Goal: Task Accomplishment & Management: Use online tool/utility

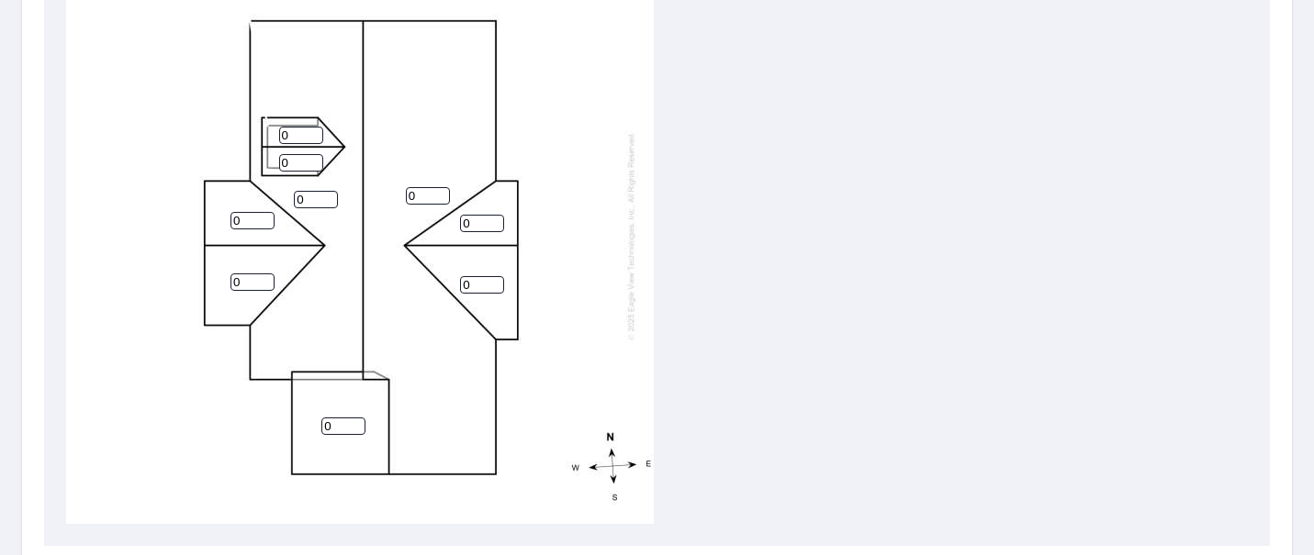
scroll to position [684, 0]
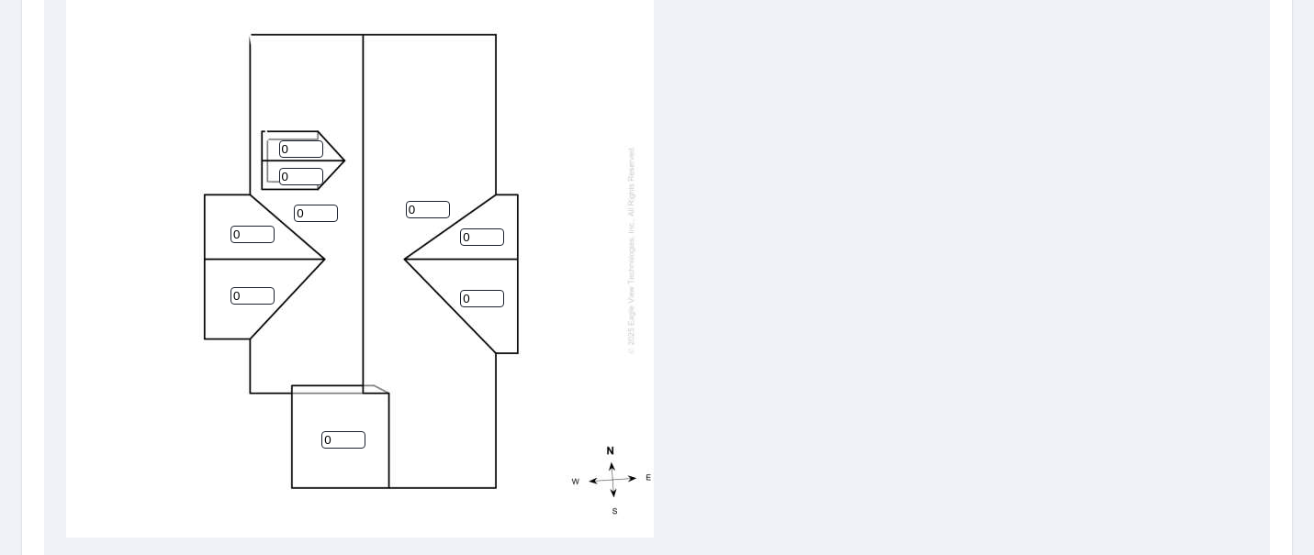
click at [252, 298] on input "0" at bounding box center [252, 295] width 44 height 17
type input "09"
click at [249, 236] on input "0" at bounding box center [252, 234] width 44 height 17
type input "09"
click at [316, 212] on input "0" at bounding box center [316, 213] width 44 height 17
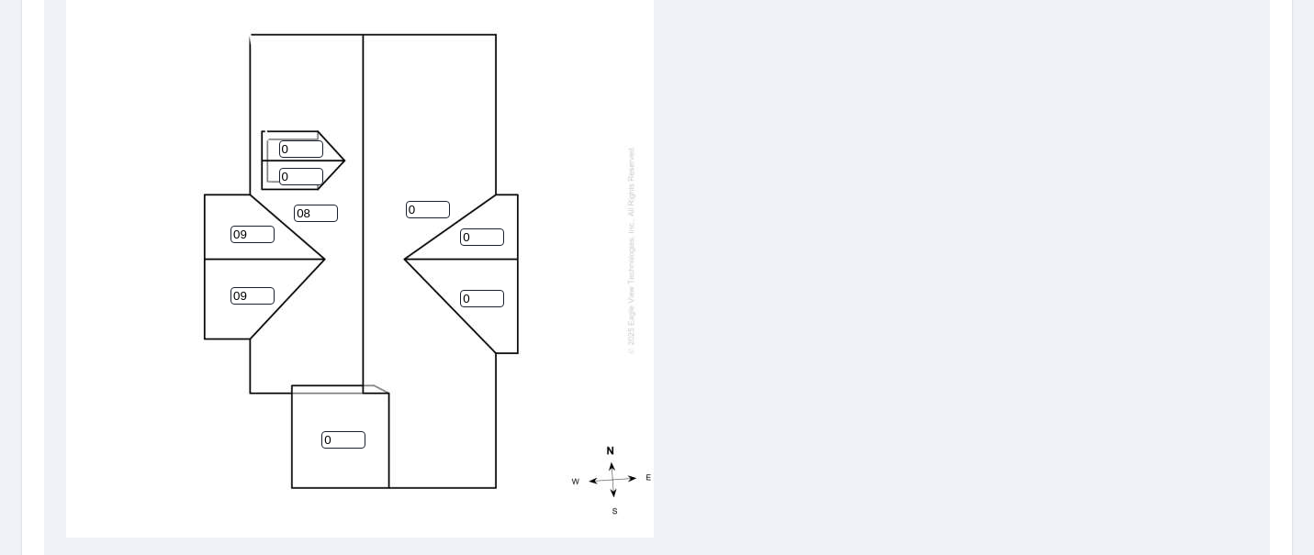
type input "0"
type input "8"
click at [298, 179] on input "0" at bounding box center [301, 176] width 44 height 17
type input "9"
click at [300, 148] on input "0" at bounding box center [301, 148] width 44 height 17
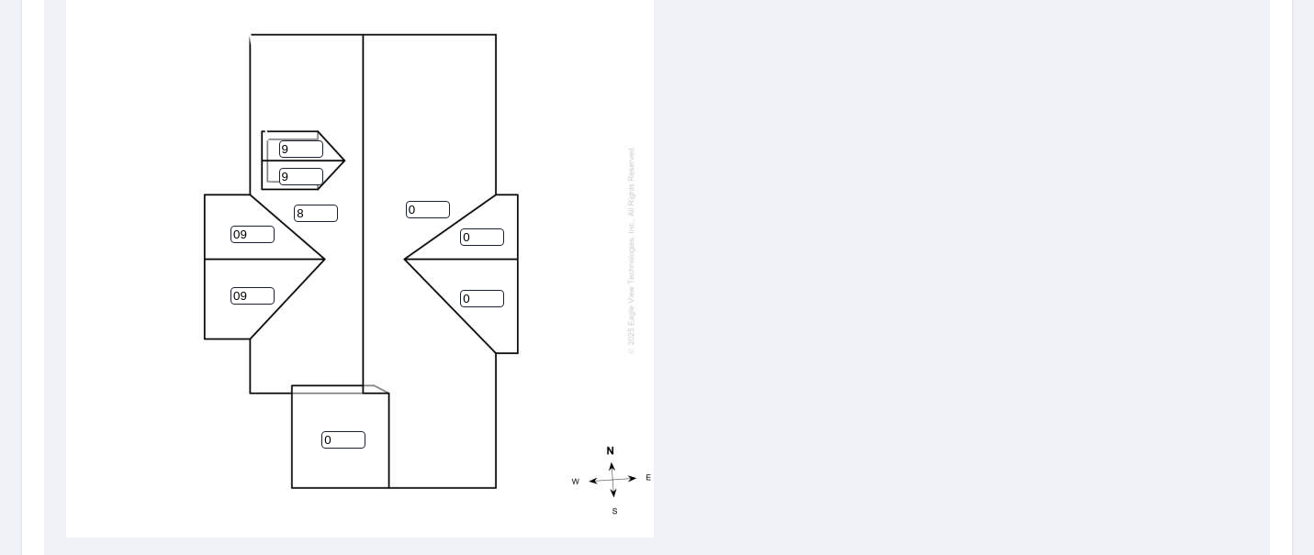
type input "9"
click at [421, 207] on input "0" at bounding box center [428, 209] width 44 height 17
type input "08"
click at [480, 238] on input "0" at bounding box center [482, 237] width 44 height 17
type input "9"
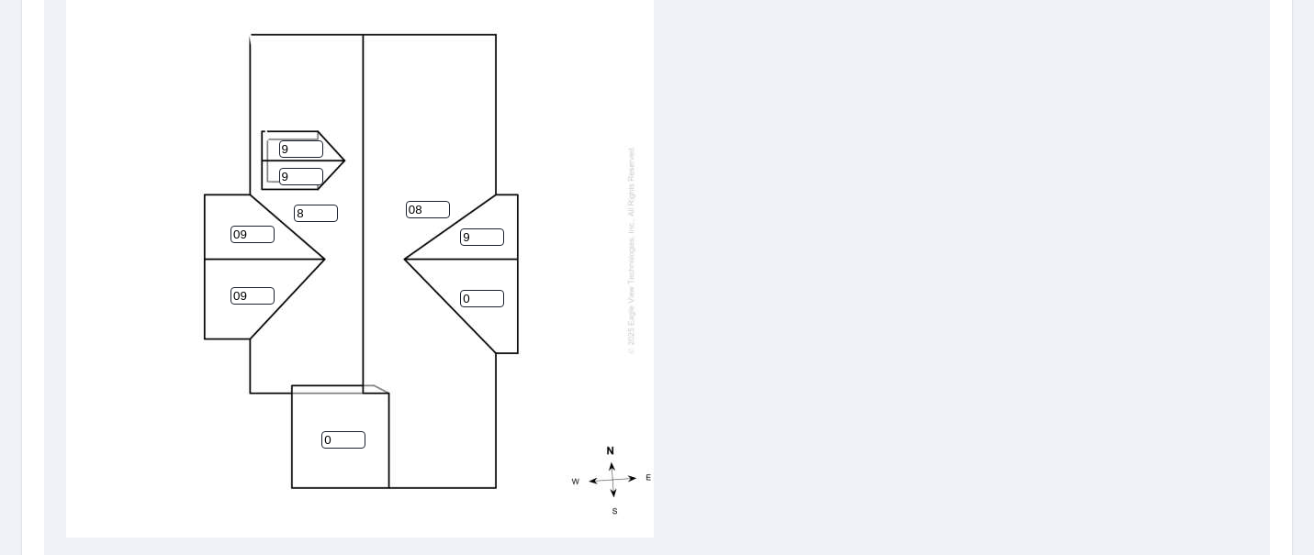
click at [487, 306] on div "08 8 0 09 0 09 9 9 9" at bounding box center [360, 249] width 588 height 577
click at [485, 299] on input "0" at bounding box center [482, 298] width 44 height 17
type input "9"
click at [331, 443] on input "0" at bounding box center [343, 439] width 44 height 17
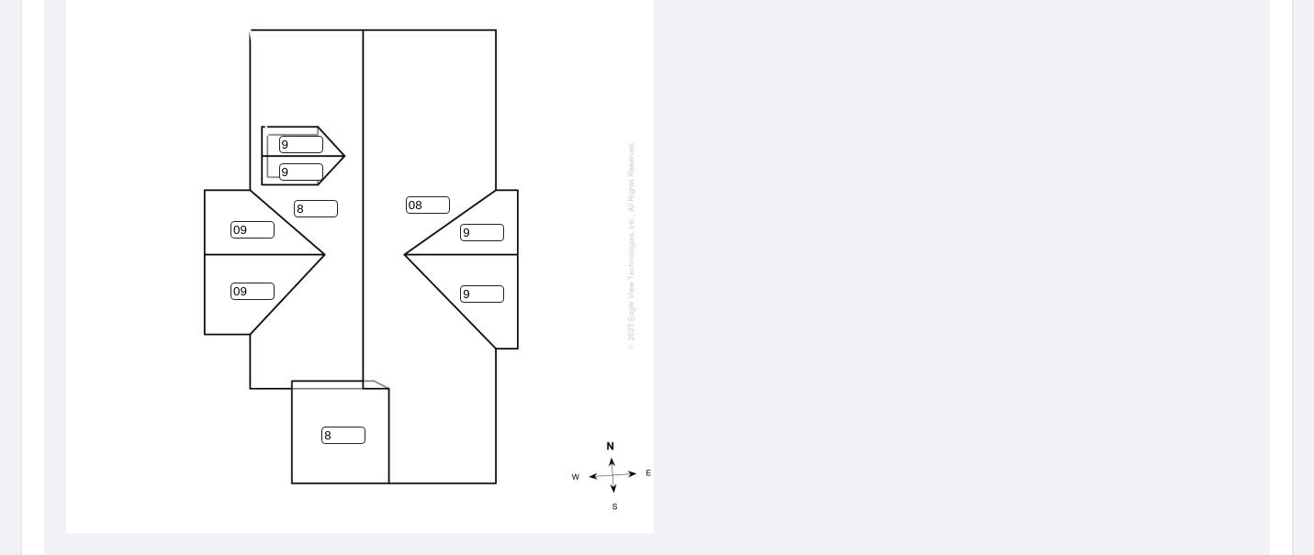
type input "8"
click at [727, 257] on div "08 8 8 09 9 09 9 9 9" at bounding box center [657, 249] width 1182 height 577
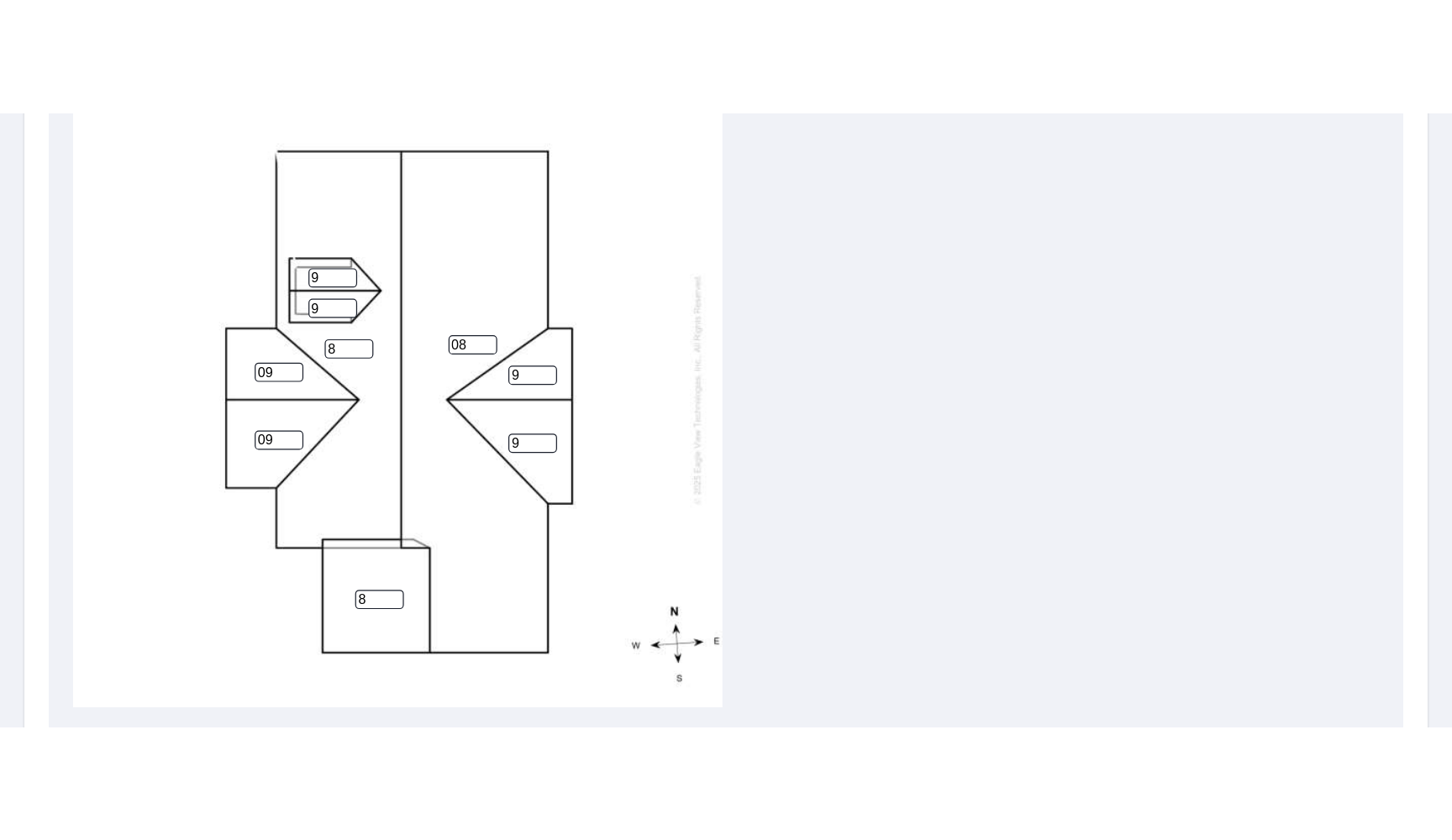
scroll to position [489, 0]
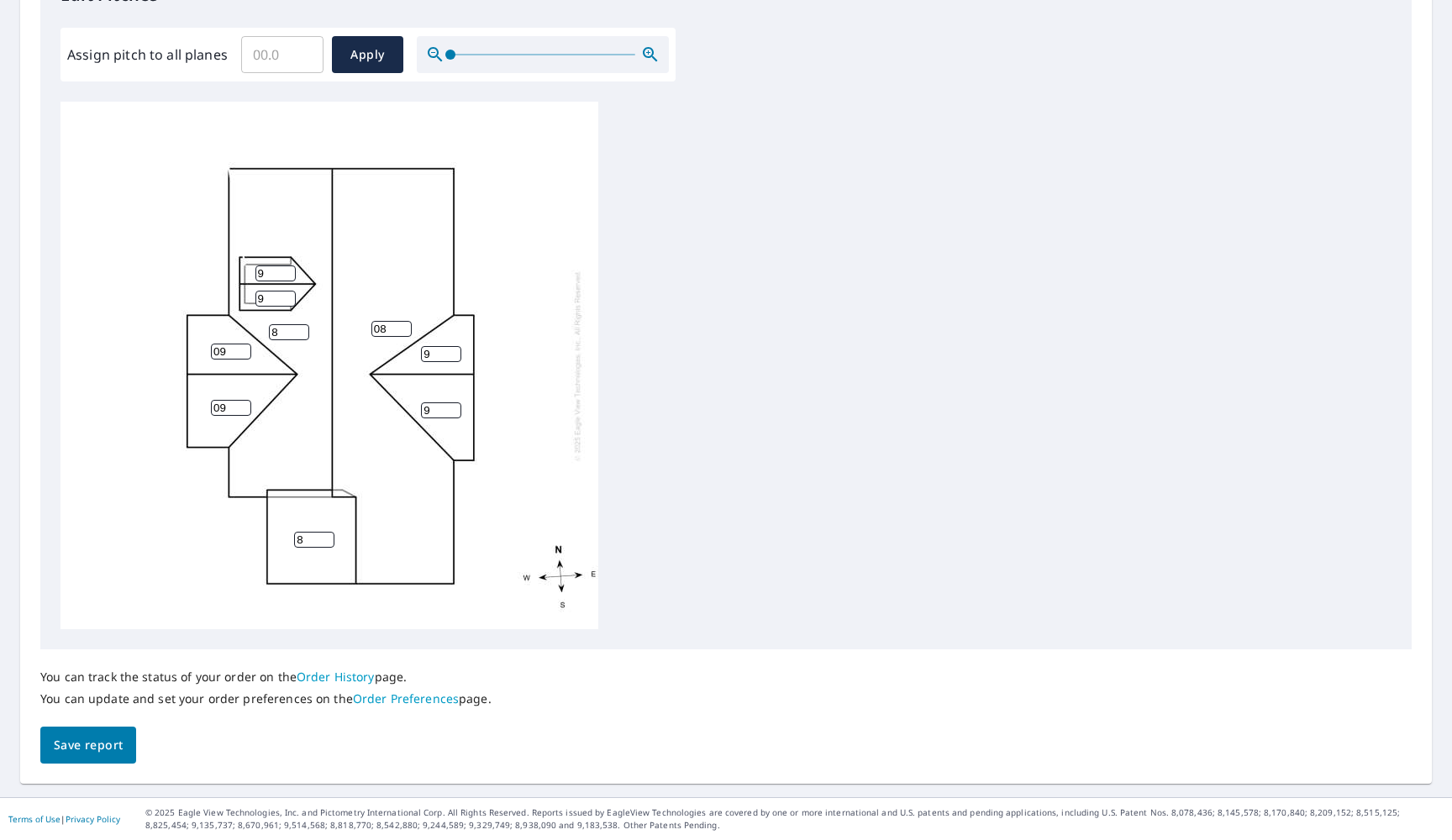
click at [218, 407] on input "09" at bounding box center [231, 407] width 40 height 16
type input "9"
click at [217, 355] on input "09" at bounding box center [231, 350] width 40 height 16
type input "9"
click at [137, 415] on div "08 8 8 9 9 9 9 9 9" at bounding box center [330, 365] width 538 height 528
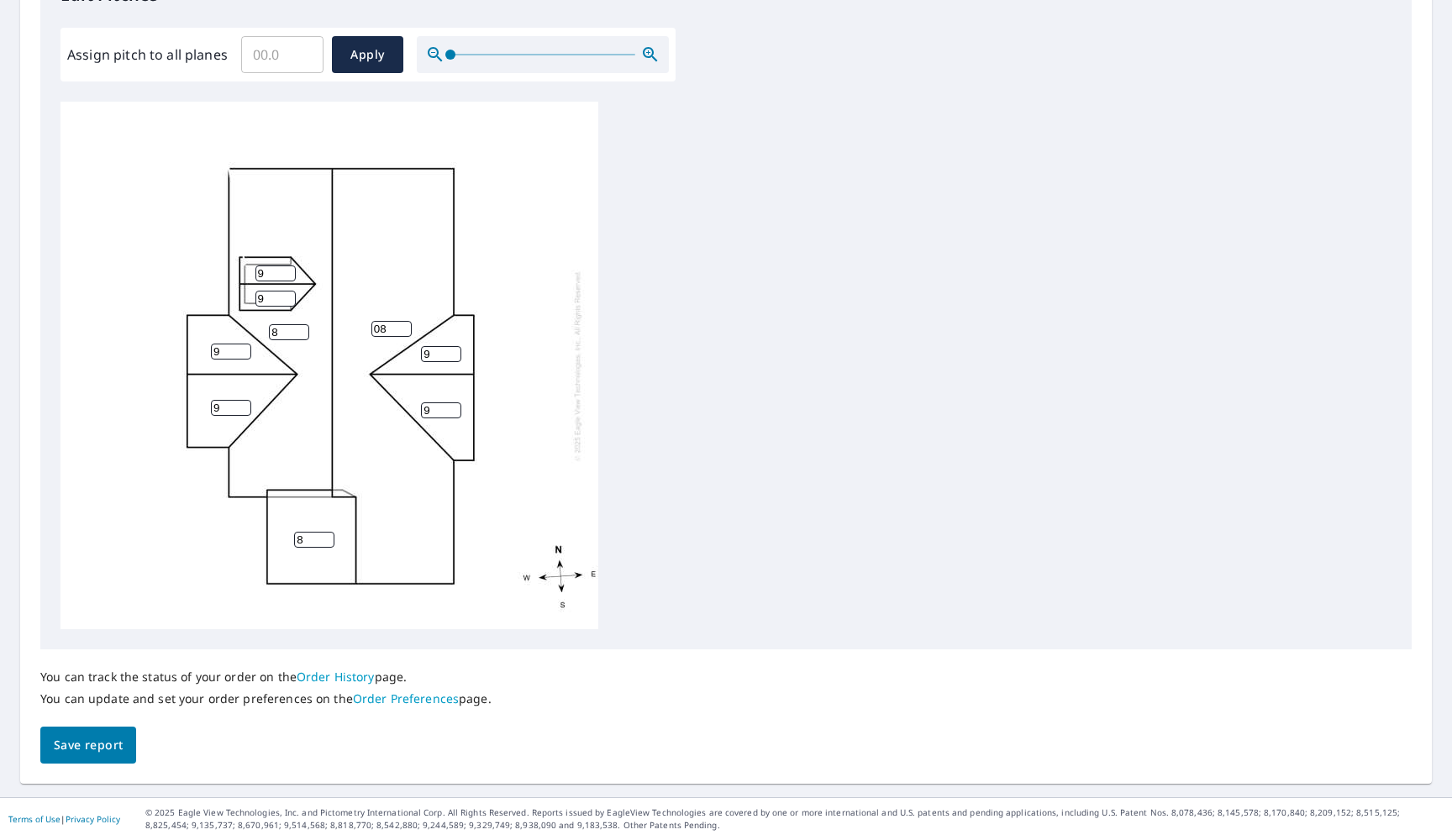
click at [98, 508] on span "Save report" at bounding box center [88, 745] width 69 height 21
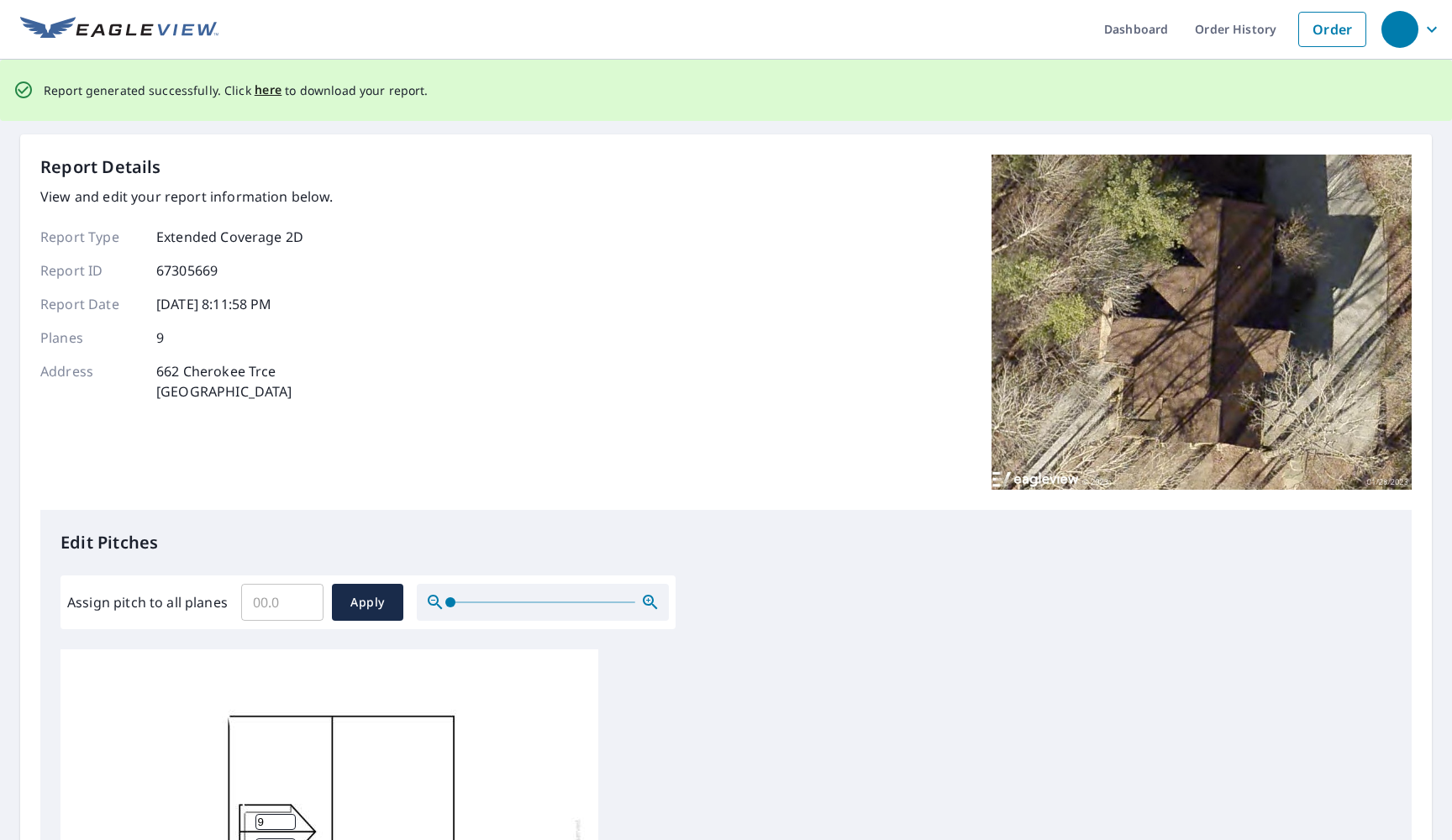
scroll to position [0, 0]
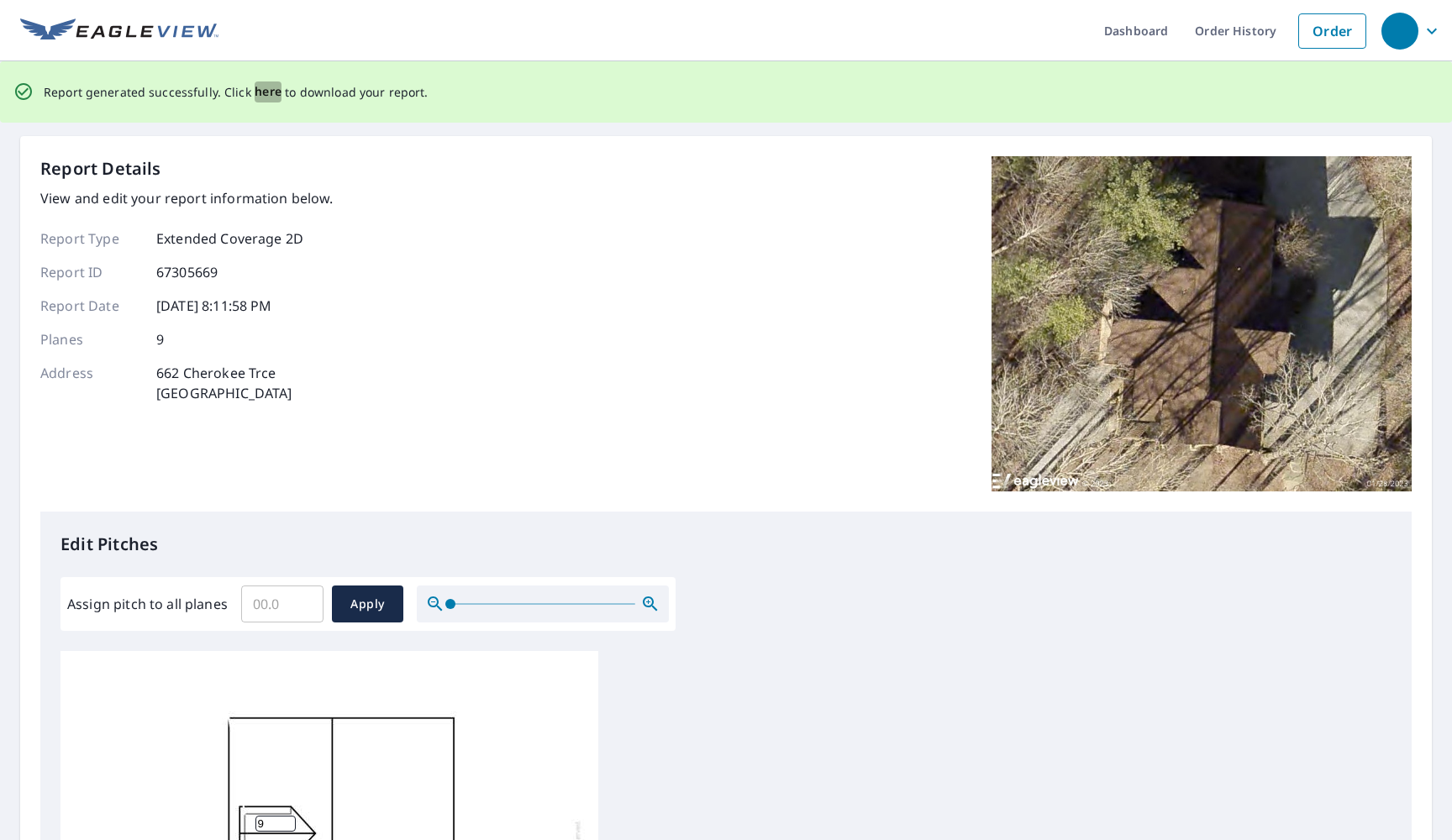
click at [266, 91] on span "here" at bounding box center [268, 92] width 27 height 21
